Goal: Purchase product/service

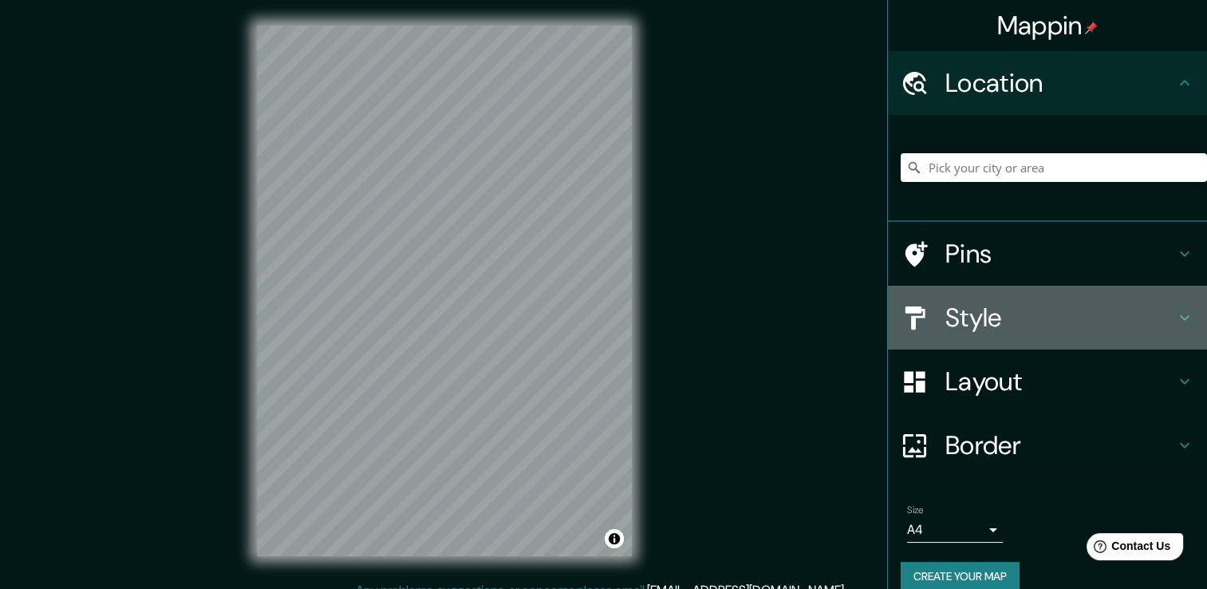
click at [946, 322] on h4 "Style" at bounding box center [1061, 318] width 230 height 32
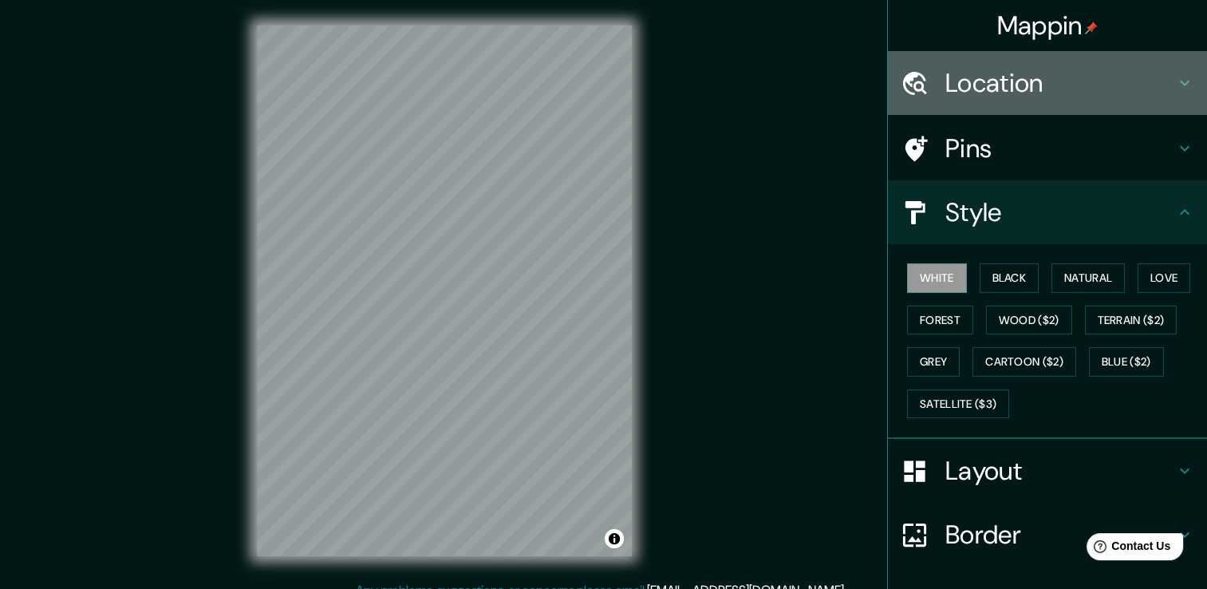
click at [954, 88] on h4 "Location" at bounding box center [1061, 83] width 230 height 32
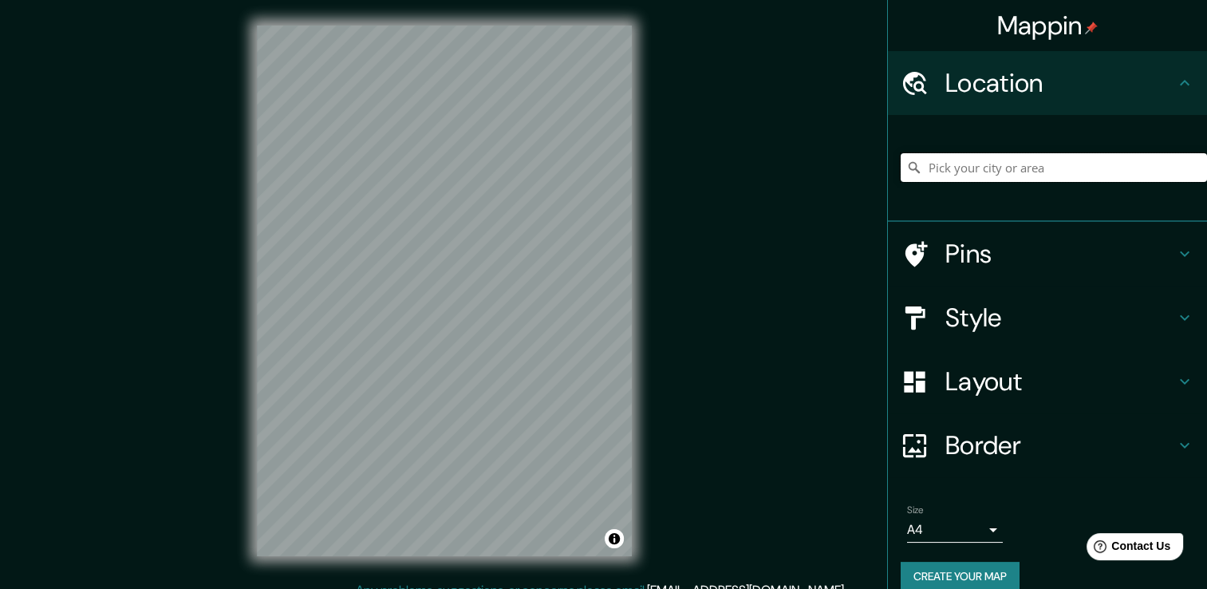
click at [1024, 157] on input "Pick your city or area" at bounding box center [1054, 167] width 306 height 29
click at [1001, 165] on input "[GEOGRAPHIC_DATA]" at bounding box center [1054, 167] width 306 height 29
type input "[GEOGRAPHIC_DATA], [GEOGRAPHIC_DATA]"
click at [997, 263] on h4 "Pins" at bounding box center [1061, 254] width 230 height 32
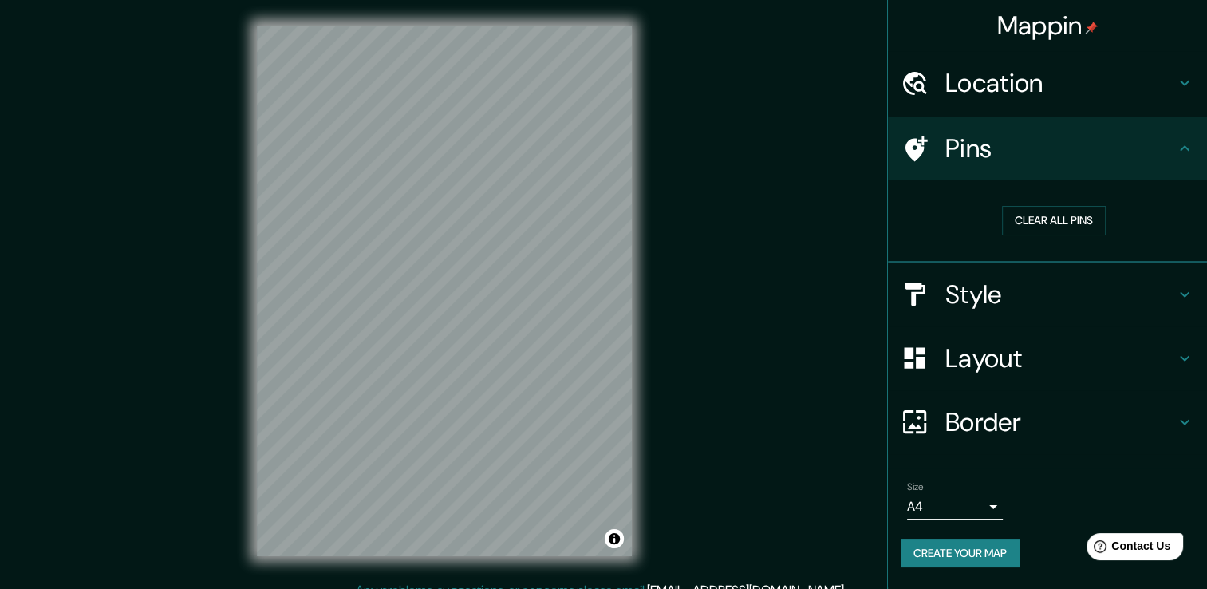
click at [997, 282] on h4 "Style" at bounding box center [1061, 294] width 230 height 32
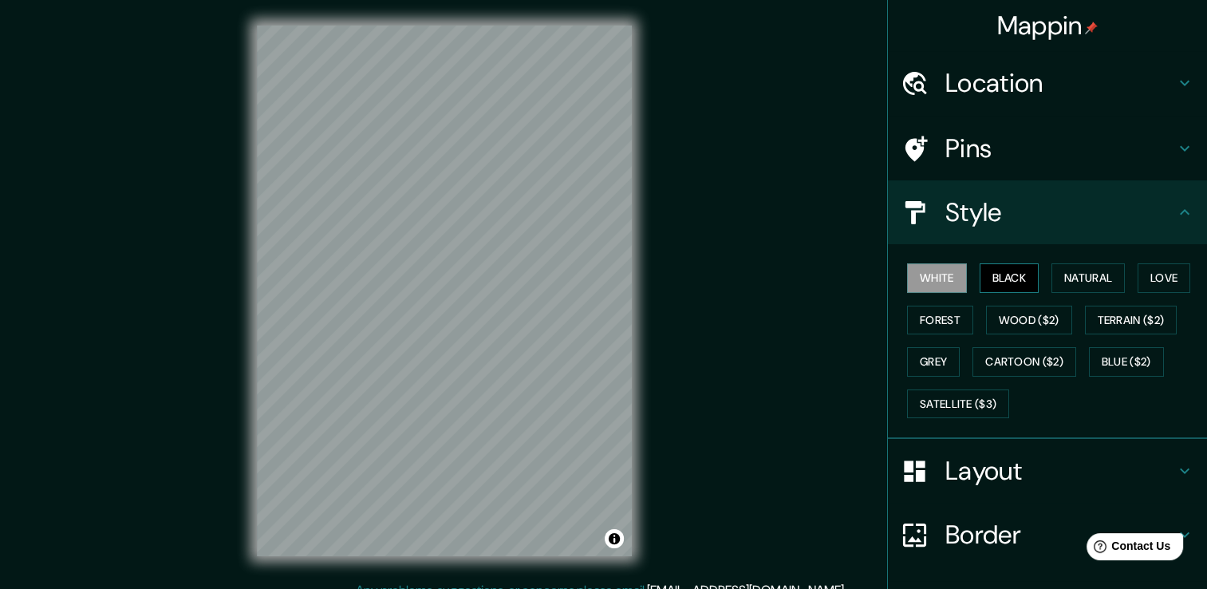
click at [1004, 289] on button "Black" at bounding box center [1010, 278] width 60 height 30
click at [1052, 280] on button "Natural" at bounding box center [1088, 278] width 73 height 30
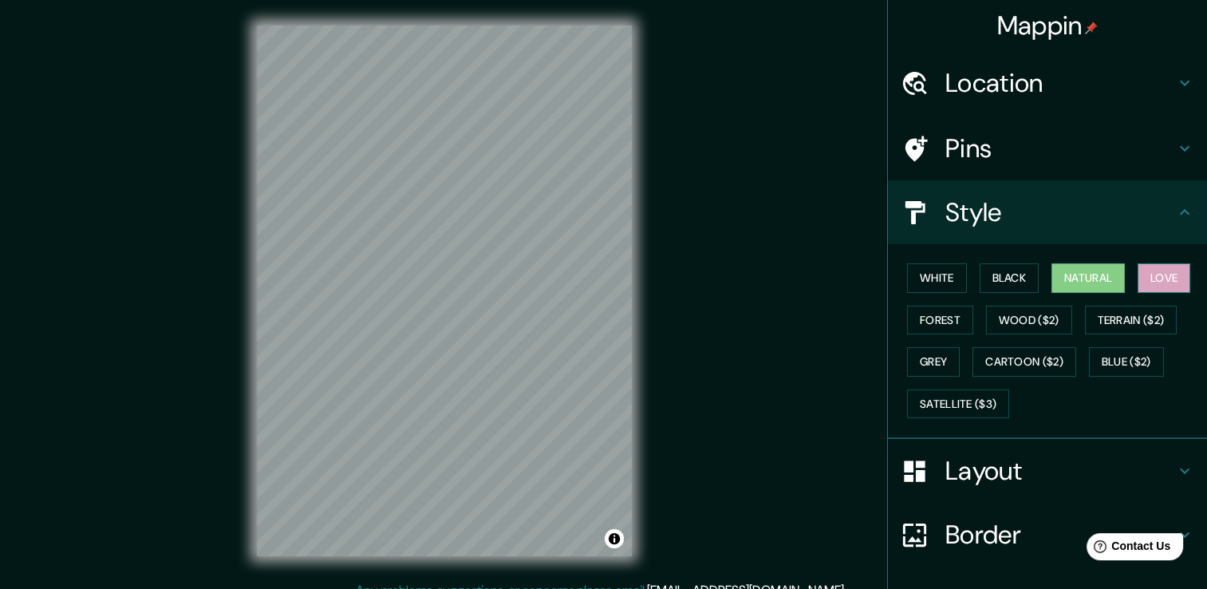
click at [1182, 274] on button "Love" at bounding box center [1164, 278] width 53 height 30
click at [1052, 371] on button "Cartoon ($2)" at bounding box center [1025, 362] width 104 height 30
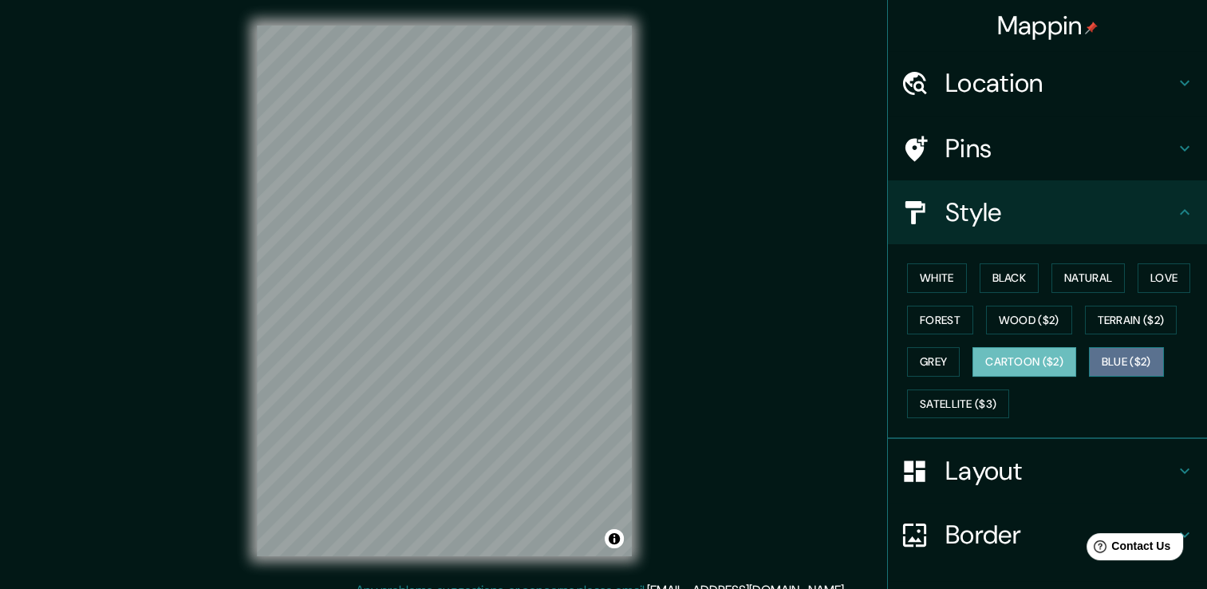
click at [1145, 362] on button "Blue ($2)" at bounding box center [1126, 362] width 75 height 30
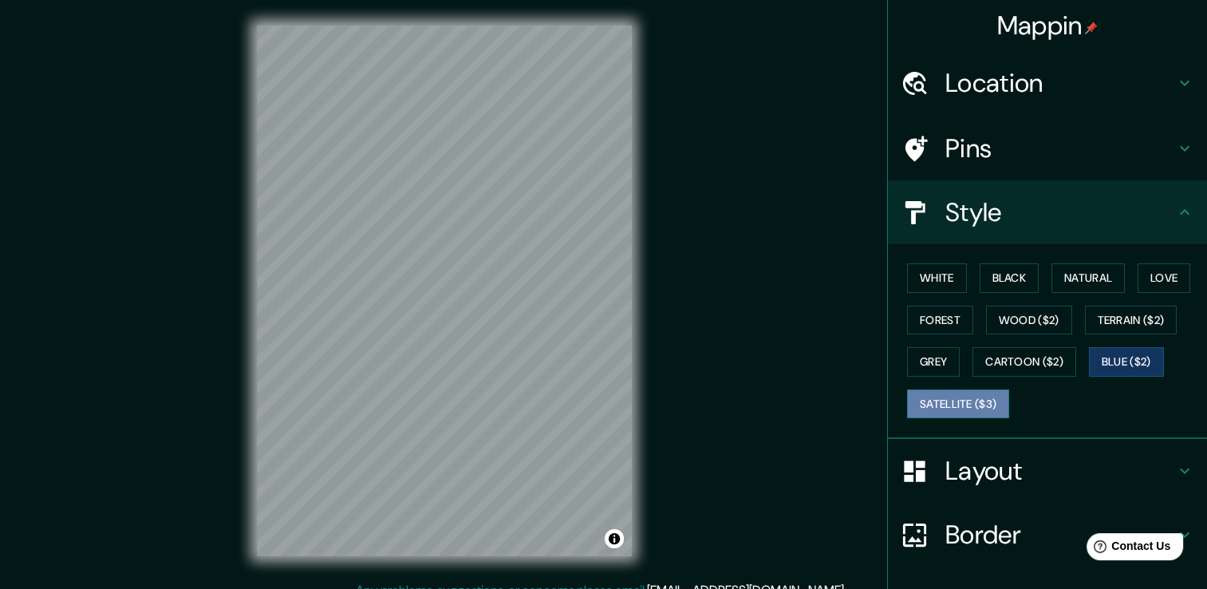
click at [975, 409] on button "Satellite ($3)" at bounding box center [958, 404] width 102 height 30
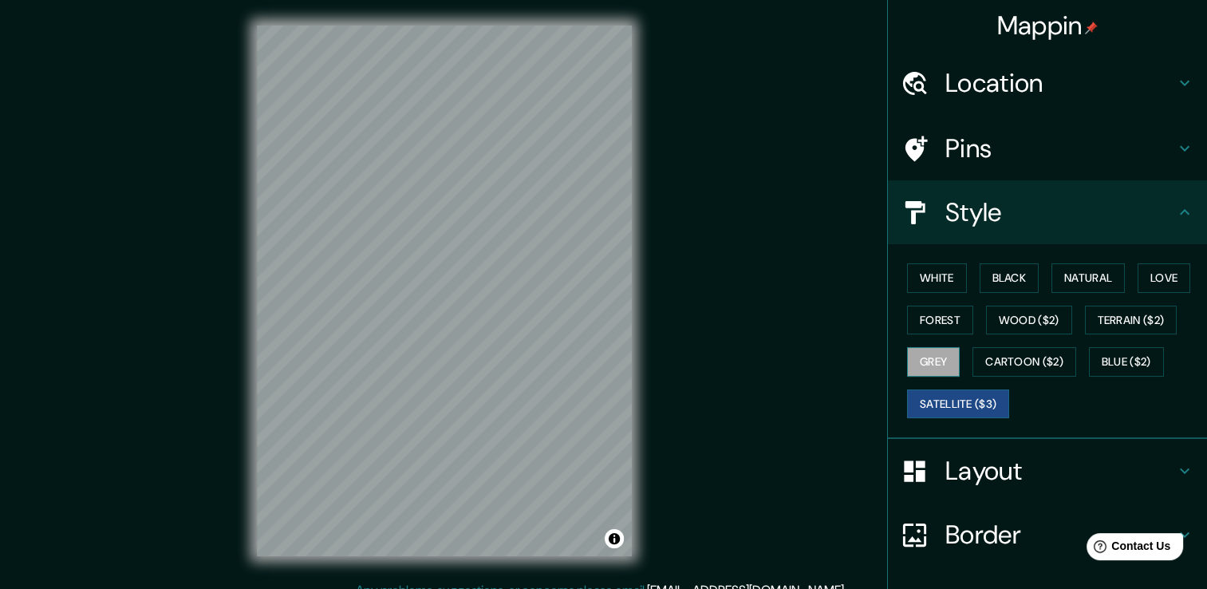
click at [907, 353] on button "Grey" at bounding box center [933, 362] width 53 height 30
click at [980, 353] on button "Cartoon ($2)" at bounding box center [1025, 362] width 104 height 30
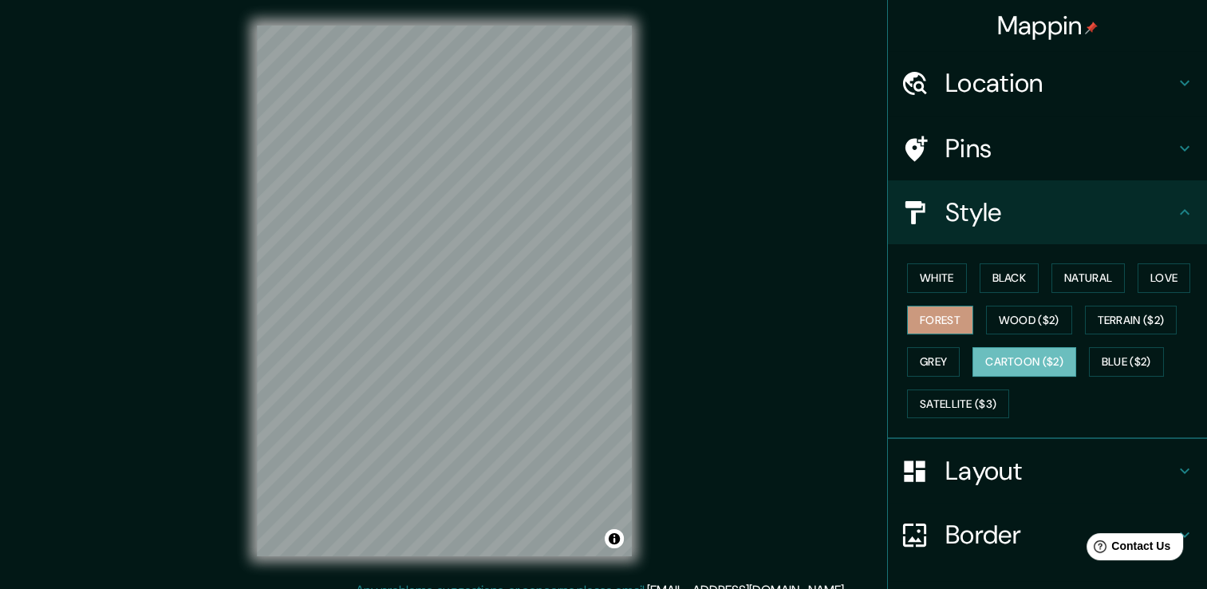
click at [945, 326] on button "Forest" at bounding box center [940, 321] width 66 height 30
click at [1004, 332] on button "Wood ($2)" at bounding box center [1029, 321] width 86 height 30
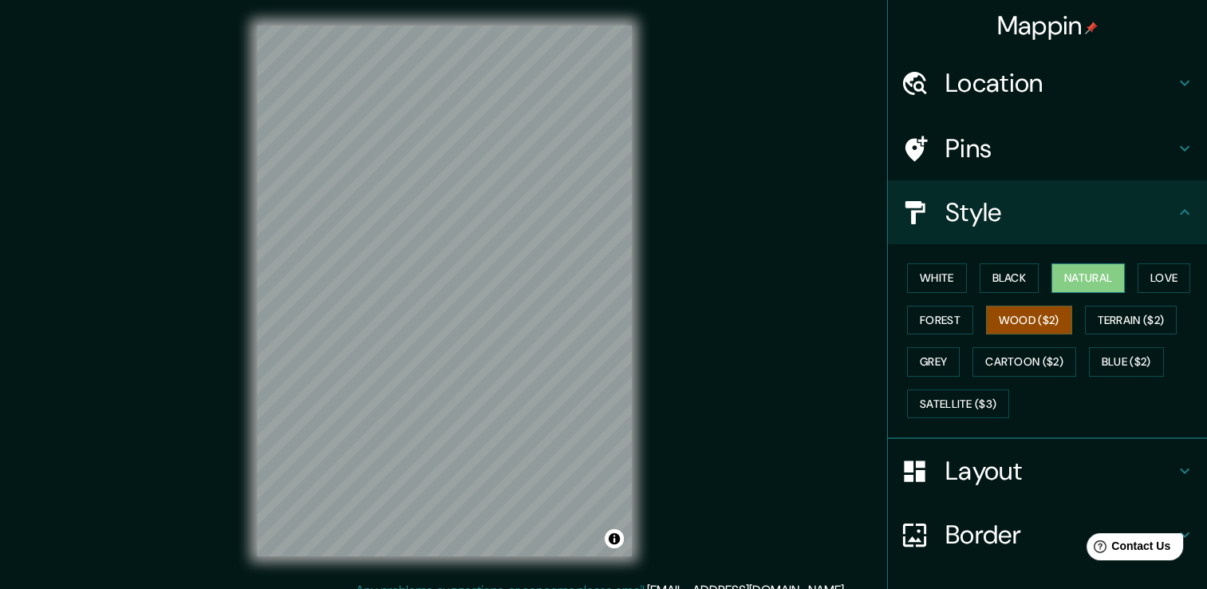
click at [1091, 273] on button "Natural" at bounding box center [1088, 278] width 73 height 30
